Goal: Task Accomplishment & Management: Manage account settings

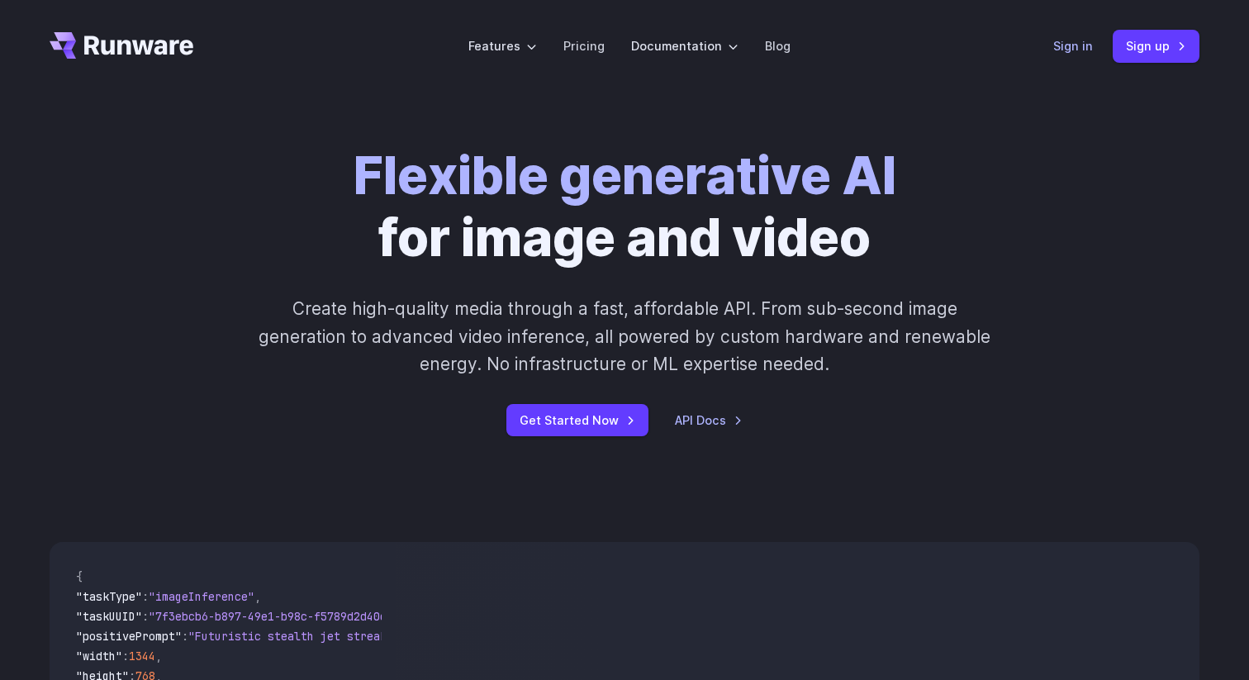
click at [1081, 51] on link "Sign in" at bounding box center [1073, 45] width 40 height 19
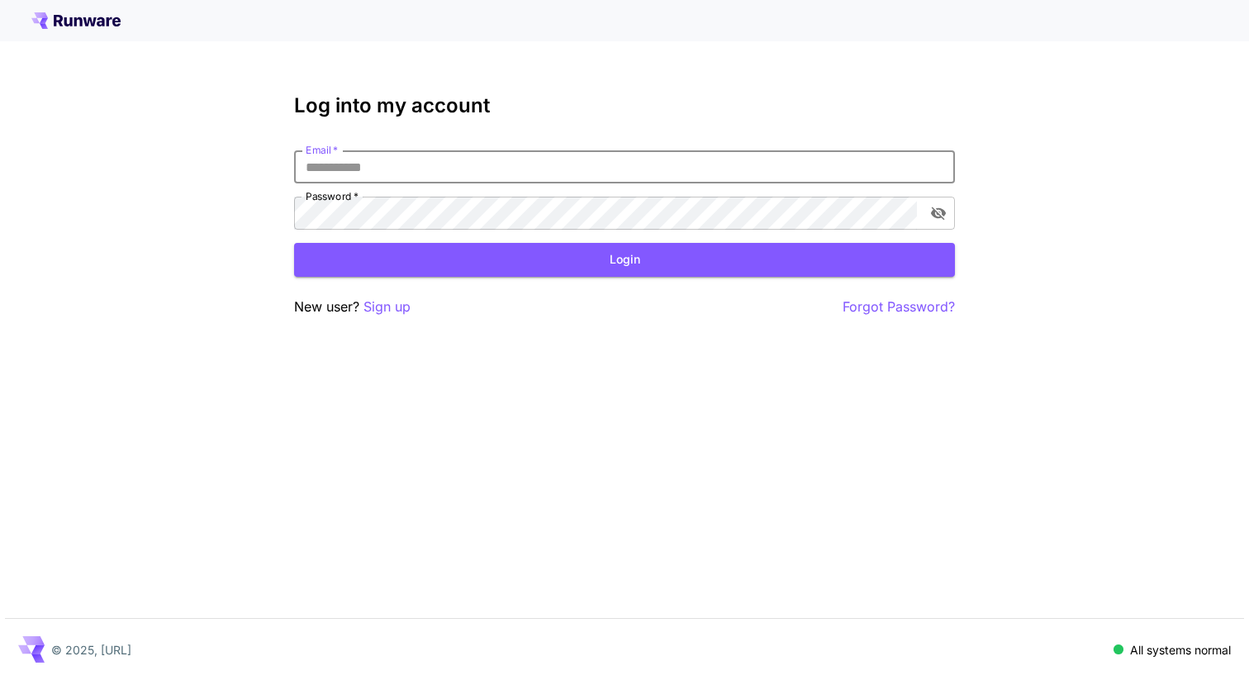
click at [581, 169] on input "Email   *" at bounding box center [624, 166] width 661 height 33
click at [608, 262] on button "Login" at bounding box center [624, 260] width 661 height 34
click at [515, 169] on input "Email   *" at bounding box center [624, 166] width 661 height 33
type input "**********"
click at [503, 263] on button "Login" at bounding box center [624, 260] width 661 height 34
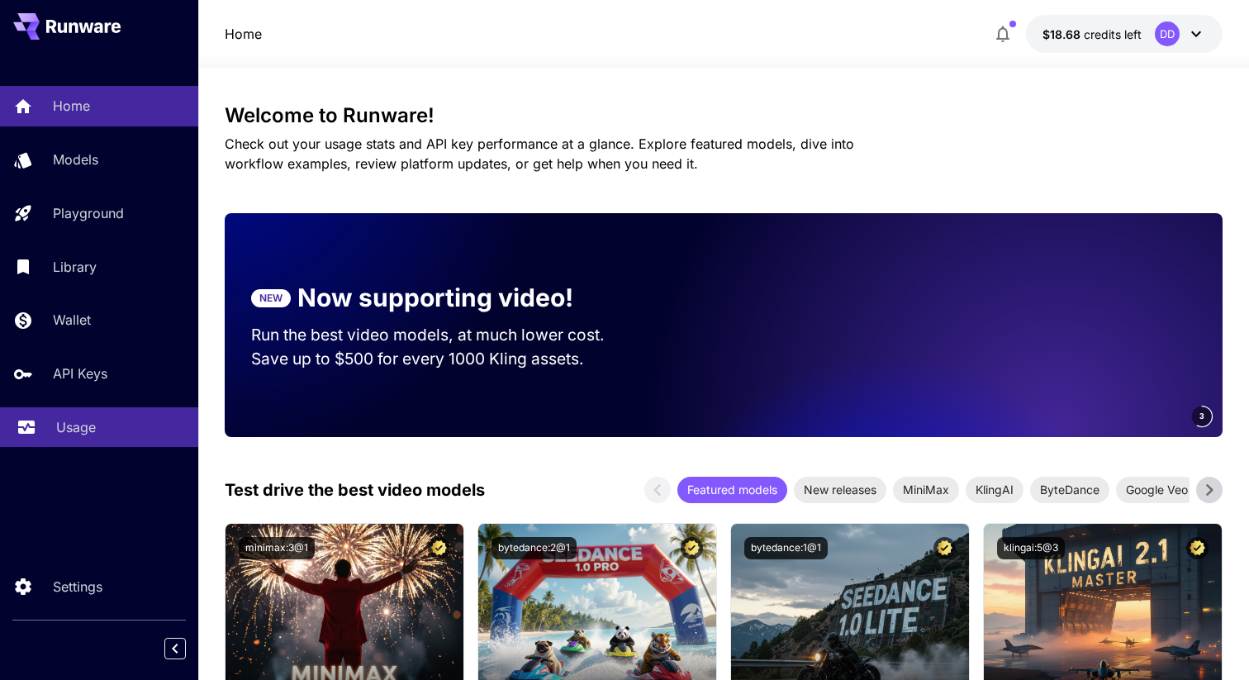
click at [70, 419] on link "Usage" at bounding box center [99, 427] width 198 height 40
